Goal: Information Seeking & Learning: Learn about a topic

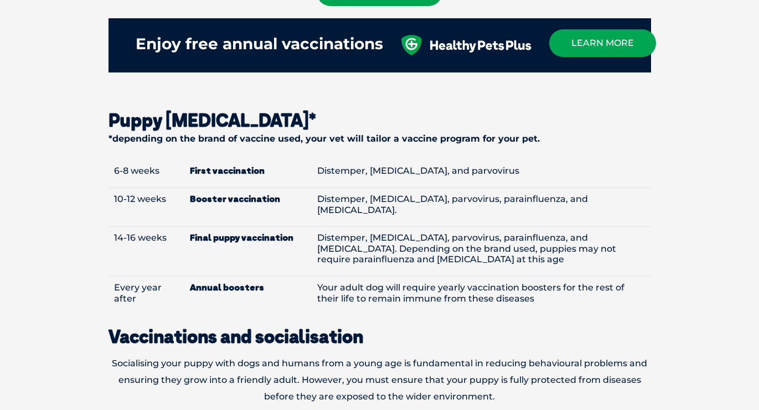
scroll to position [1255, 0]
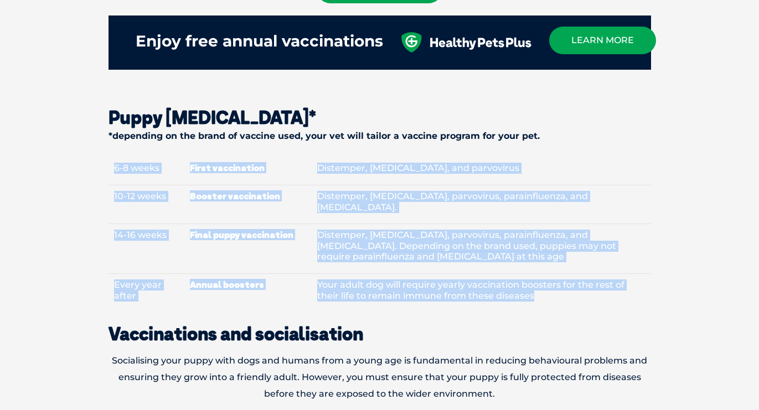
drag, startPoint x: 168, startPoint y: 142, endPoint x: 251, endPoint y: 291, distance: 171.0
click at [251, 291] on div "Why should I vaccinate my puppy? Vaccinations are essential in order to protect…" at bounding box center [379, 38] width 565 height 1616
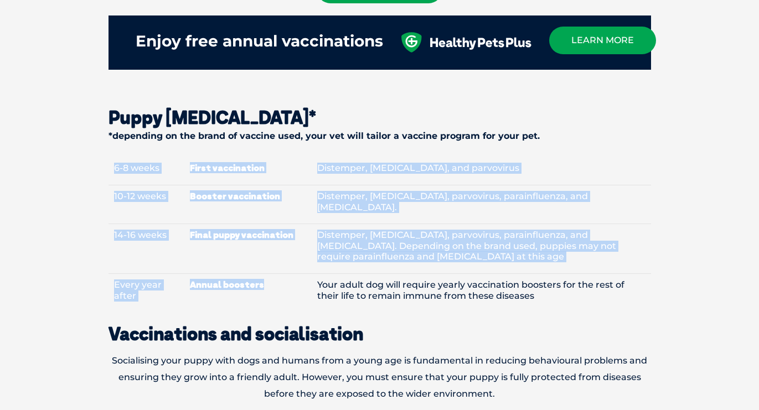
drag, startPoint x: 285, startPoint y: 282, endPoint x: 239, endPoint y: 139, distance: 150.1
click at [239, 139] on div "Why should I vaccinate my puppy? Vaccinations are essential in order to protect…" at bounding box center [379, 38] width 565 height 1616
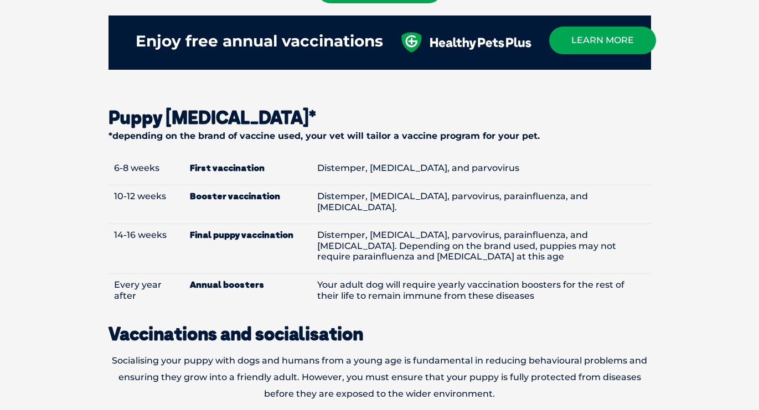
drag, startPoint x: 239, startPoint y: 139, endPoint x: 315, endPoint y: 292, distance: 170.9
click at [315, 292] on div "Why should I vaccinate my puppy? Vaccinations are essential in order to protect…" at bounding box center [379, 38] width 565 height 1616
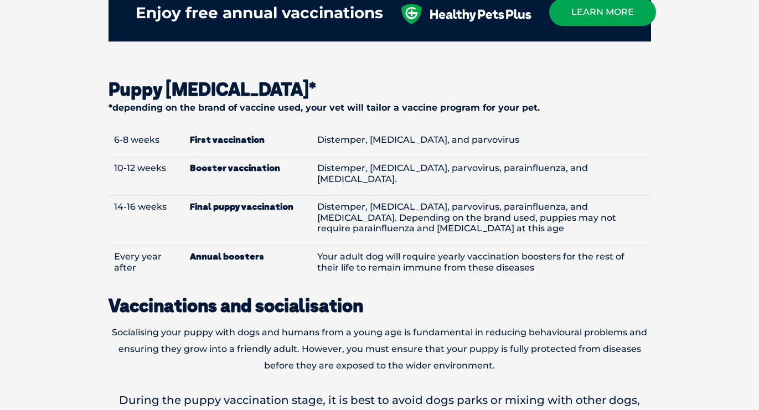
scroll to position [1285, 0]
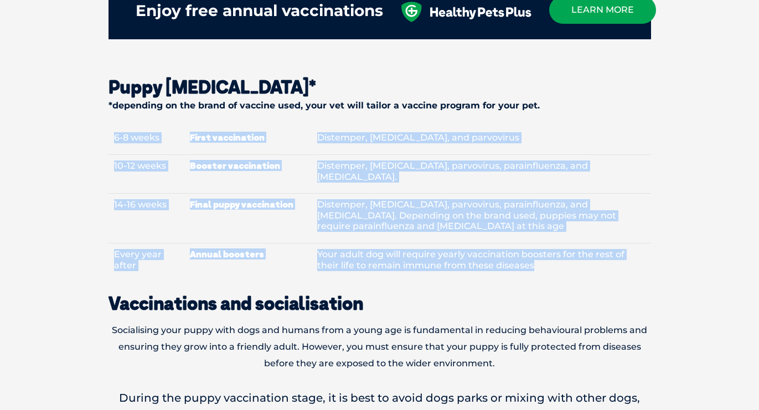
drag, startPoint x: 443, startPoint y: 267, endPoint x: 309, endPoint y: 101, distance: 213.4
click at [309, 101] on div "Why should I vaccinate my puppy? Vaccinations are essential in order to protect…" at bounding box center [379, 7] width 565 height 1616
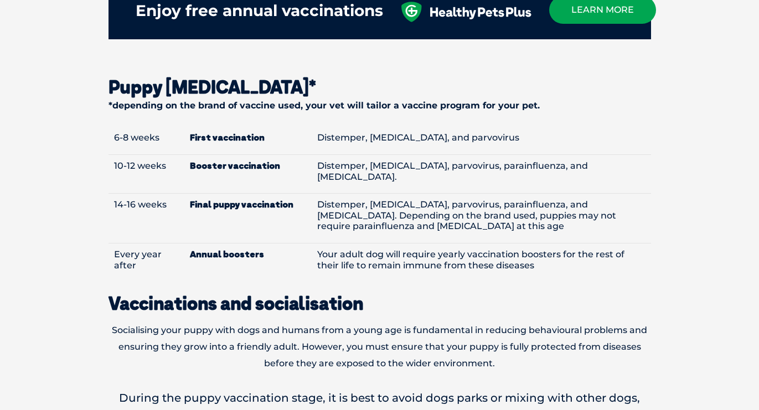
drag, startPoint x: 309, startPoint y: 101, endPoint x: 451, endPoint y: 258, distance: 211.7
click at [452, 260] on div "Why should I vaccinate my puppy? Vaccinations are essential in order to protect…" at bounding box center [379, 7] width 565 height 1616
click at [451, 258] on div "Why should I vaccinate my puppy? Vaccinations are essential in order to protect…" at bounding box center [379, 7] width 565 height 1616
